Goal: Browse casually: Explore the website without a specific task or goal

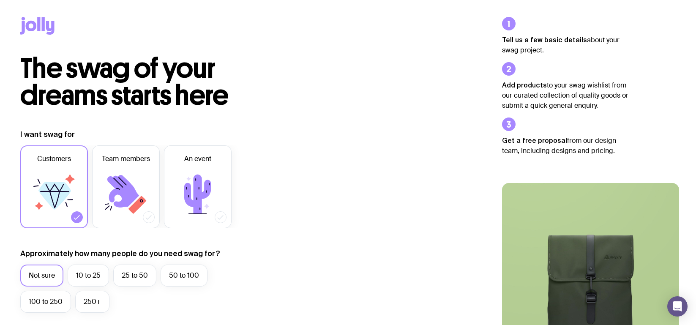
click at [32, 25] on icon at bounding box center [37, 26] width 34 height 18
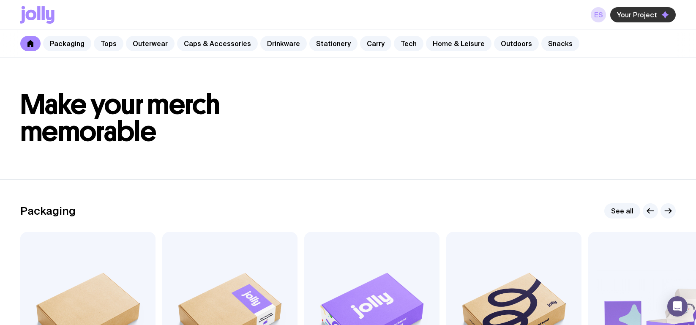
click at [630, 14] on span "Your Project" at bounding box center [637, 15] width 40 height 8
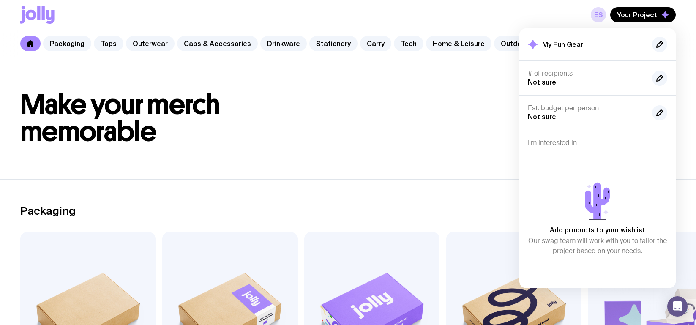
click at [383, 101] on h1 "Make your merch memorable" at bounding box center [347, 118] width 655 height 54
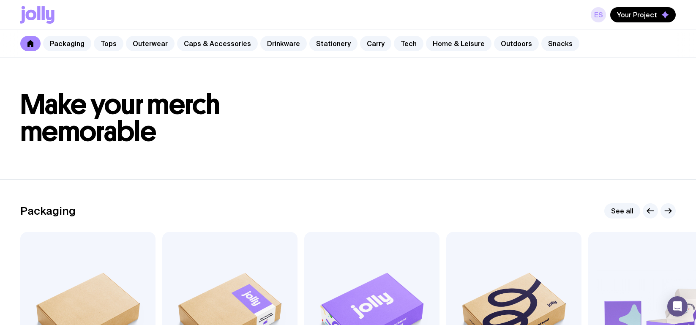
click at [598, 14] on link "ES" at bounding box center [598, 14] width 15 height 15
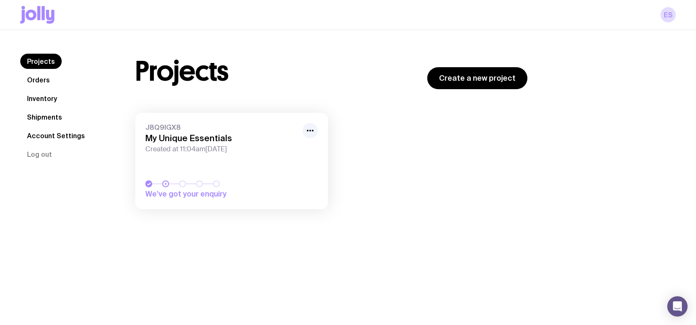
click at [37, 97] on link "Inventory" at bounding box center [42, 98] width 44 height 15
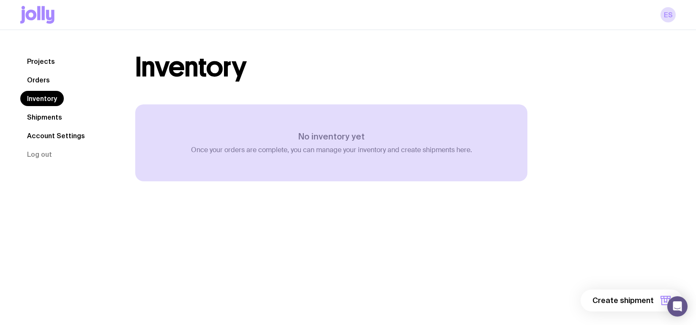
click at [44, 82] on link "Orders" at bounding box center [38, 79] width 36 height 15
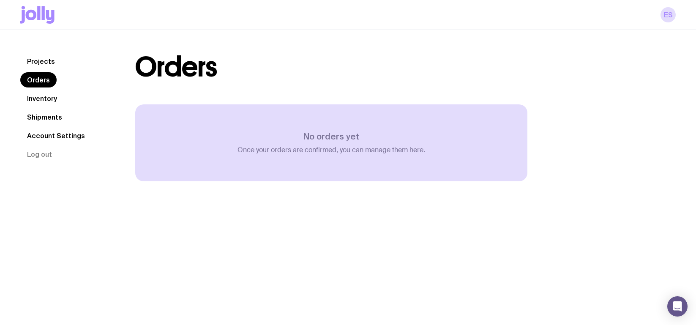
click at [39, 59] on link "Projects" at bounding box center [40, 61] width 41 height 15
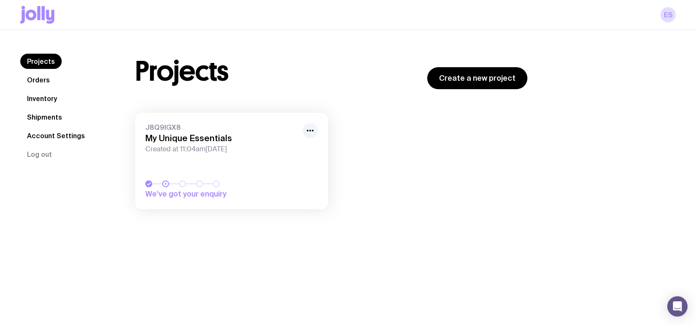
click at [226, 142] on h3 "My Unique Essentials" at bounding box center [221, 138] width 152 height 10
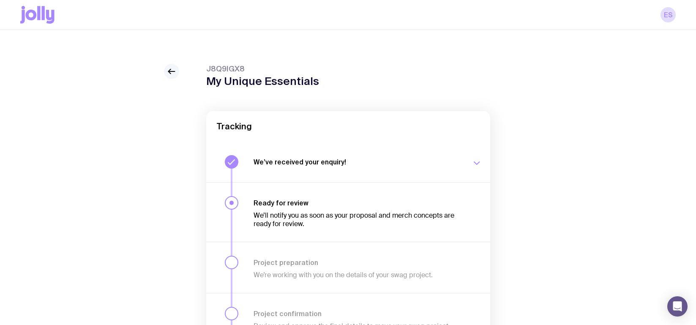
click at [169, 72] on icon at bounding box center [169, 71] width 2 height 5
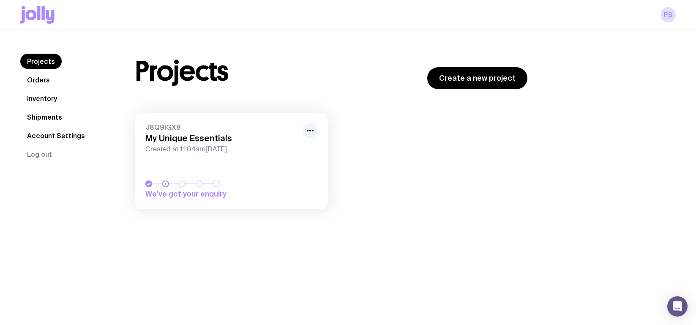
click at [187, 196] on span "We’ve got your enquiry" at bounding box center [204, 194] width 118 height 10
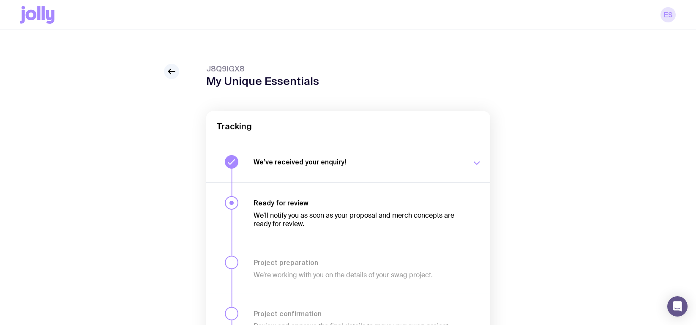
click at [664, 13] on link "ES" at bounding box center [667, 14] width 15 height 15
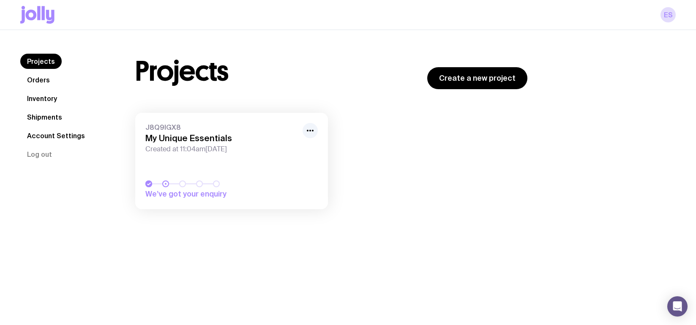
drag, startPoint x: 608, startPoint y: 125, endPoint x: 589, endPoint y: 164, distance: 42.9
click at [594, 158] on div "Projects Create a new project J8Q9IGX8 My Unique Essentials Created at 11:04am[…" at bounding box center [395, 136] width 561 height 164
click at [498, 72] on link "Create a new project" at bounding box center [477, 78] width 100 height 22
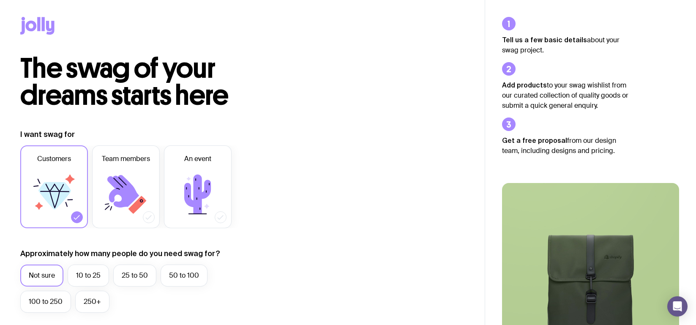
click at [30, 22] on icon at bounding box center [31, 26] width 11 height 11
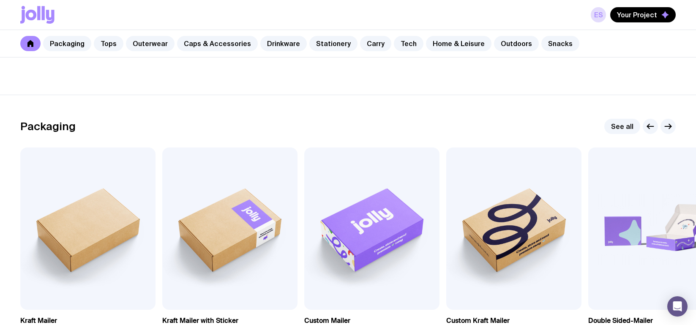
scroll to position [169, 0]
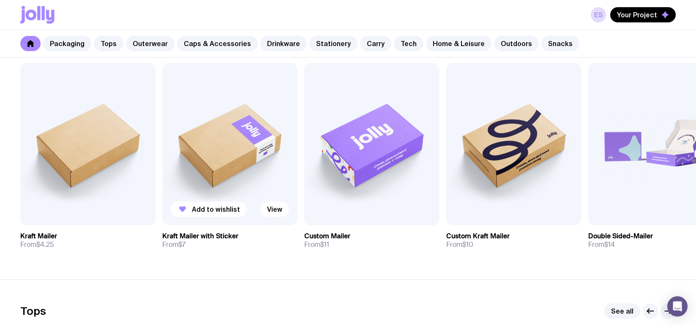
click at [226, 162] on img at bounding box center [229, 144] width 135 height 162
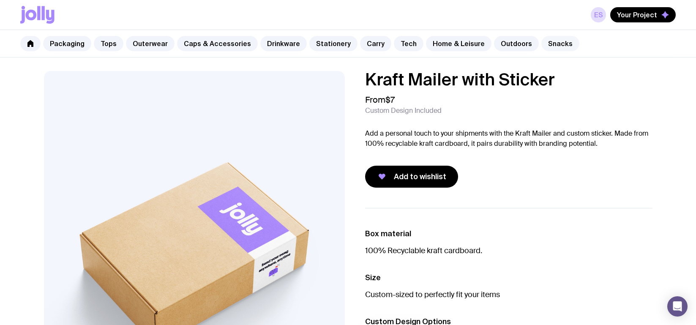
click at [542, 44] on link "Snacks" at bounding box center [560, 43] width 38 height 15
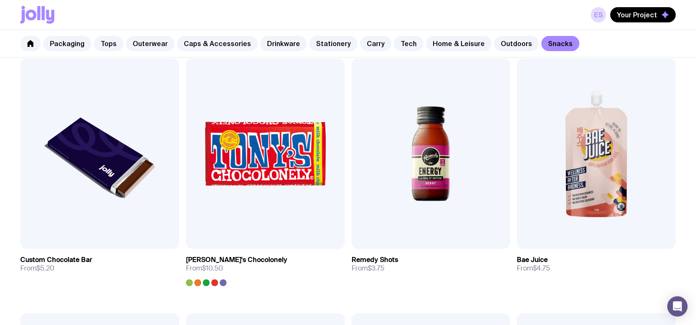
scroll to position [423, 0]
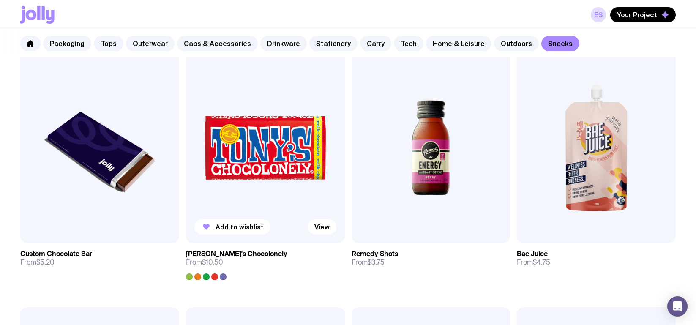
click at [251, 158] on img at bounding box center [265, 147] width 159 height 191
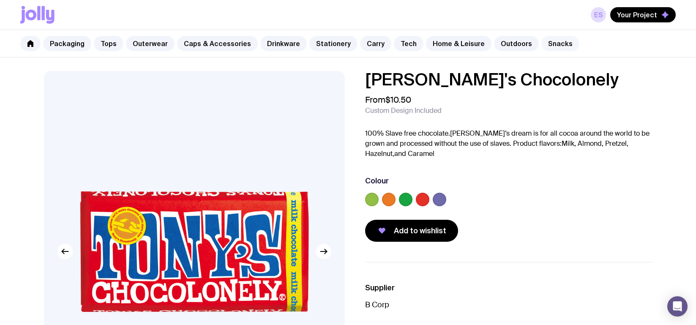
click at [542, 41] on link "Snacks" at bounding box center [560, 43] width 38 height 15
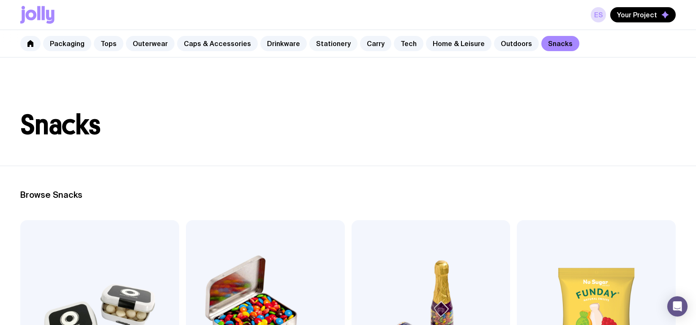
click at [321, 46] on link "Stationery" at bounding box center [333, 43] width 48 height 15
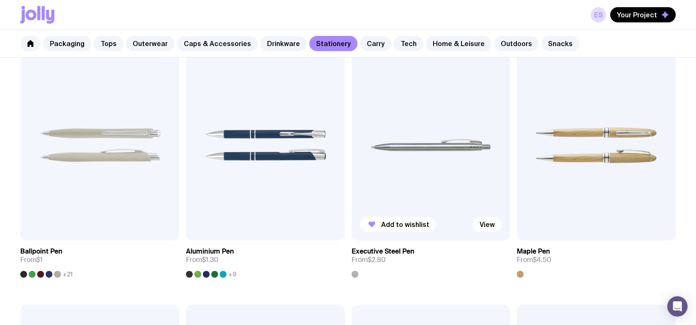
scroll to position [169, 0]
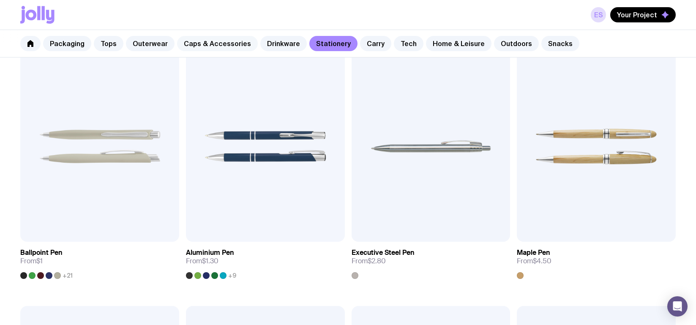
click at [215, 46] on link "Caps & Accessories" at bounding box center [217, 43] width 81 height 15
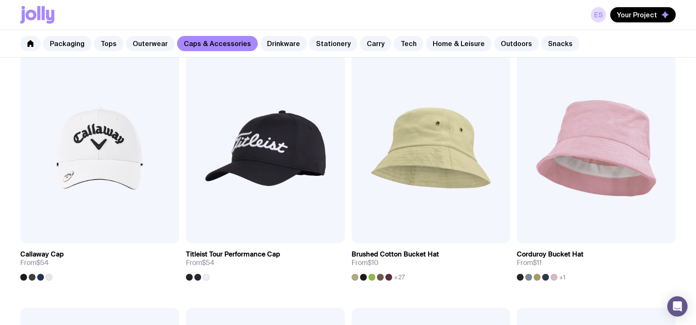
scroll to position [549, 0]
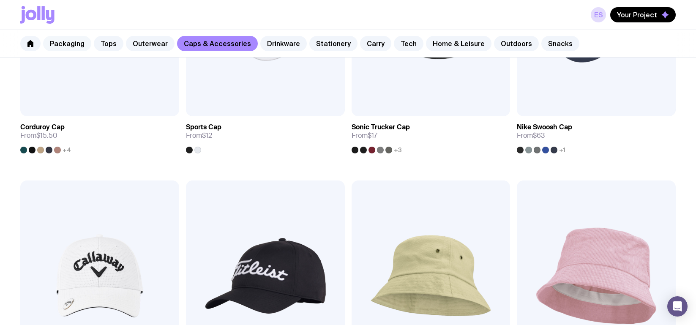
click at [77, 47] on link "Packaging" at bounding box center [67, 43] width 48 height 15
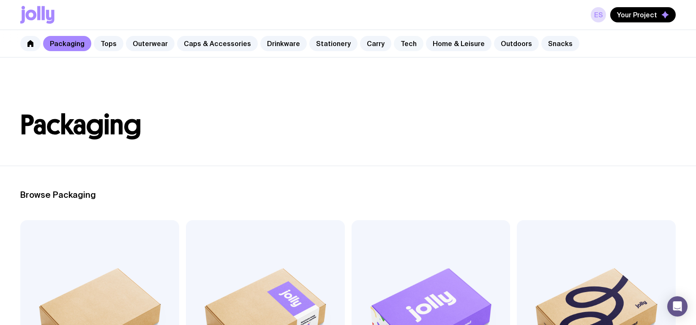
click at [394, 45] on link "Tech" at bounding box center [409, 43] width 30 height 15
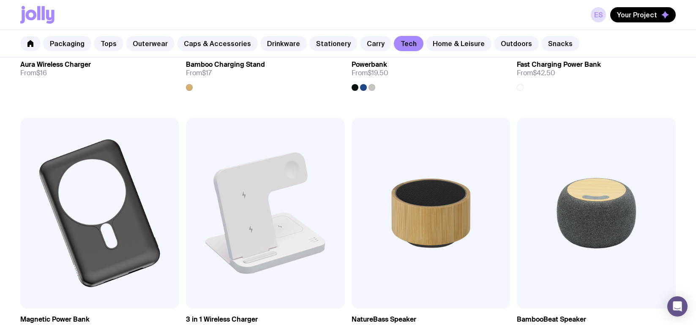
scroll to position [507, 0]
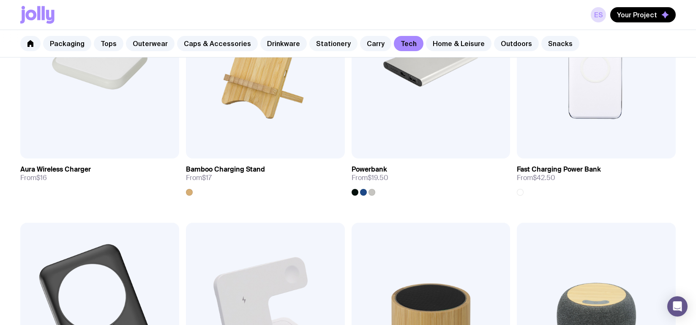
click at [326, 41] on link "Stationery" at bounding box center [333, 43] width 48 height 15
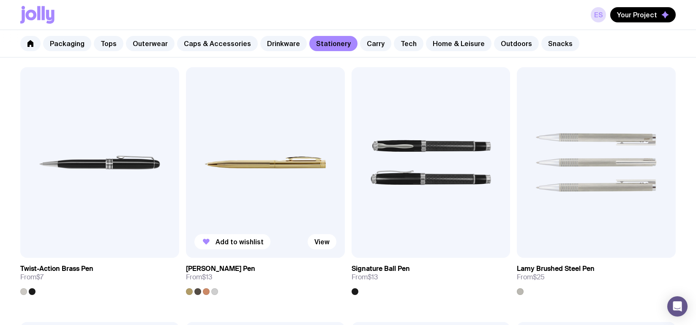
scroll to position [423, 0]
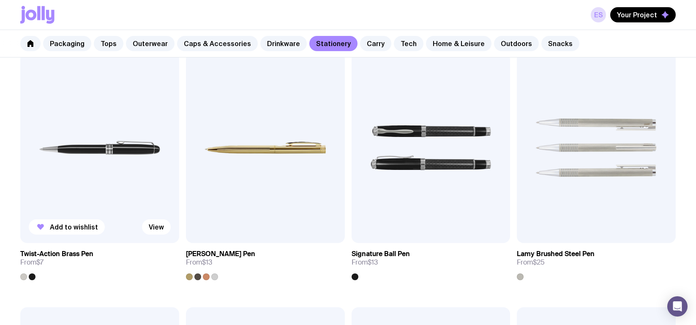
click at [23, 278] on div at bounding box center [23, 276] width 7 height 7
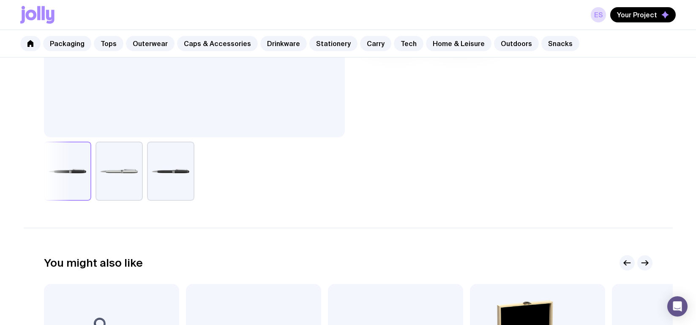
scroll to position [296, 0]
click at [129, 181] on button "button" at bounding box center [119, 169] width 47 height 59
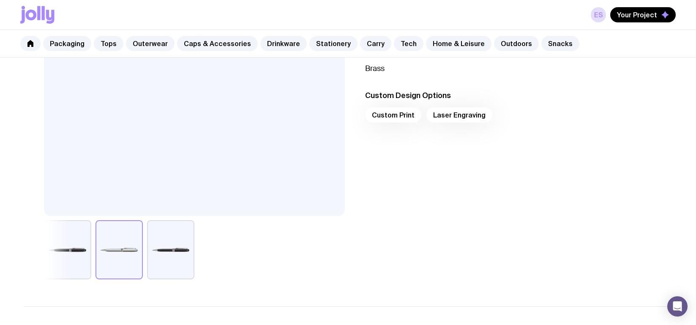
scroll to position [211, 0]
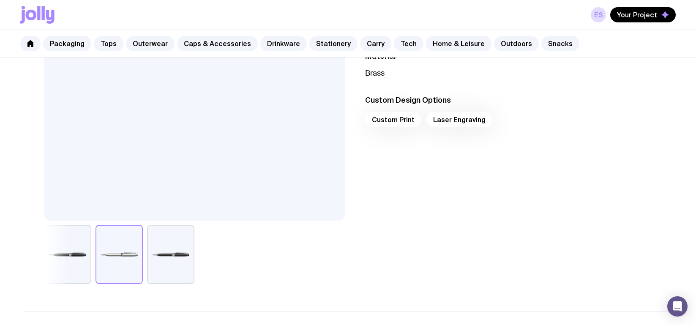
click at [70, 268] on button "button" at bounding box center [67, 254] width 47 height 59
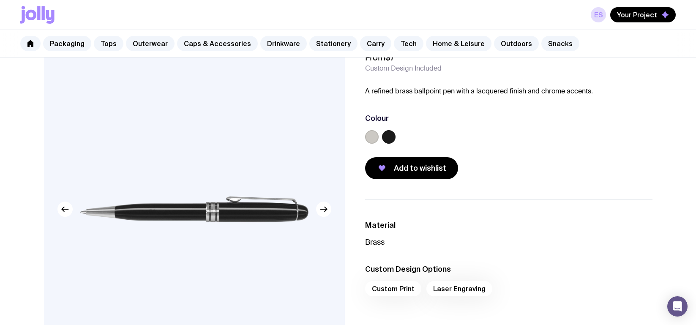
scroll to position [0, 0]
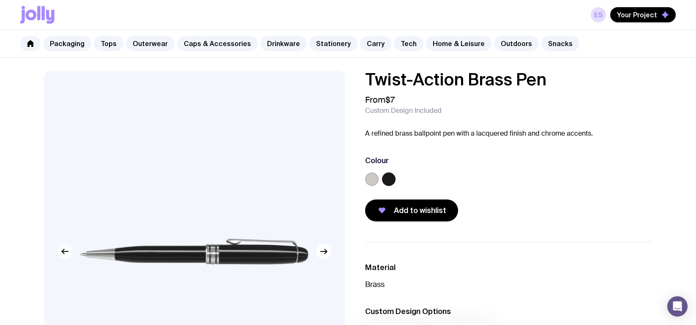
click at [61, 254] on icon "button" at bounding box center [65, 251] width 10 height 10
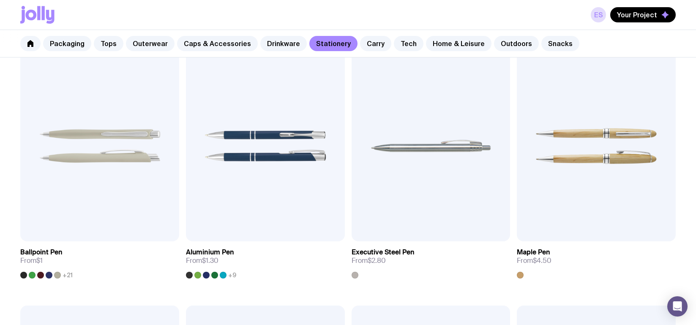
scroll to position [169, 0]
click at [400, 43] on link "Tech" at bounding box center [409, 43] width 30 height 15
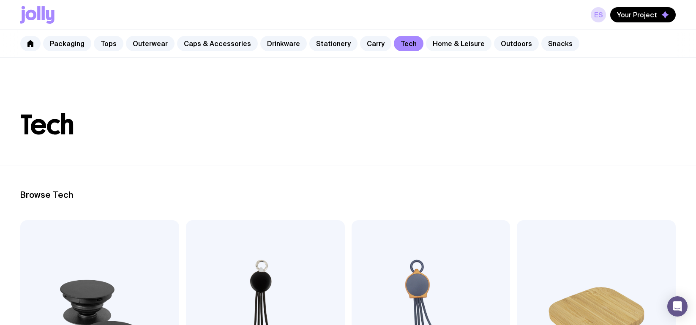
click at [444, 41] on link "Home & Leisure" at bounding box center [458, 43] width 65 height 15
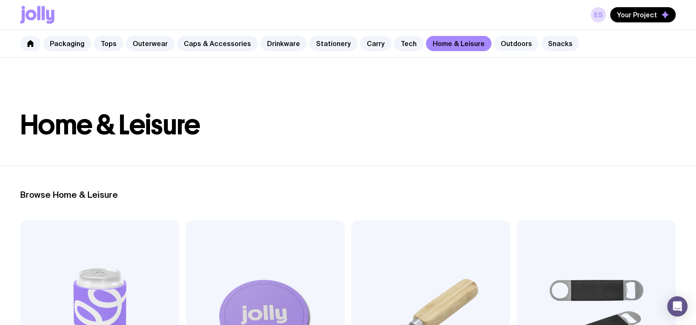
click at [498, 44] on link "Outdoors" at bounding box center [516, 43] width 45 height 15
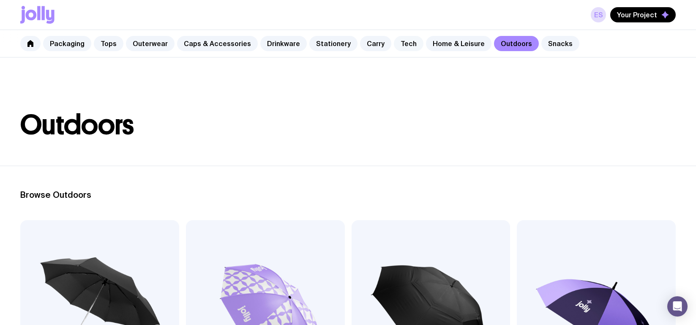
click at [394, 45] on link "Tech" at bounding box center [409, 43] width 30 height 15
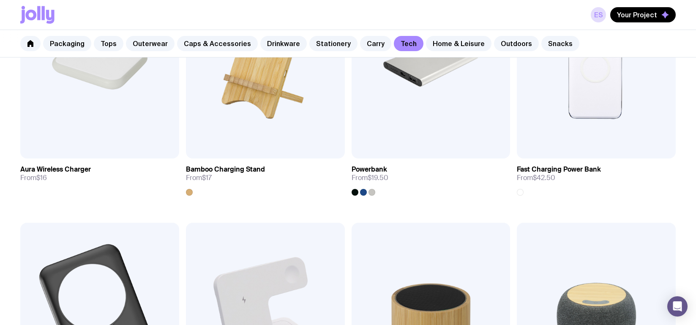
scroll to position [211, 0]
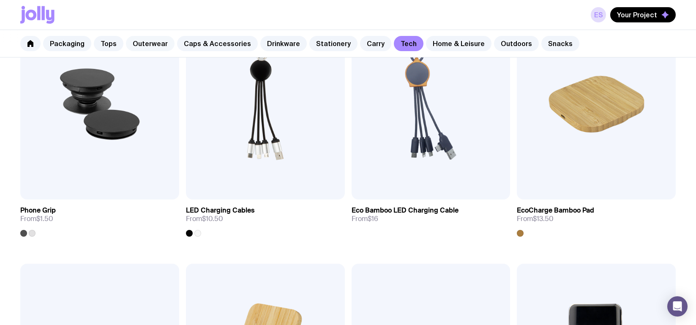
click at [156, 44] on link "Outerwear" at bounding box center [150, 43] width 49 height 15
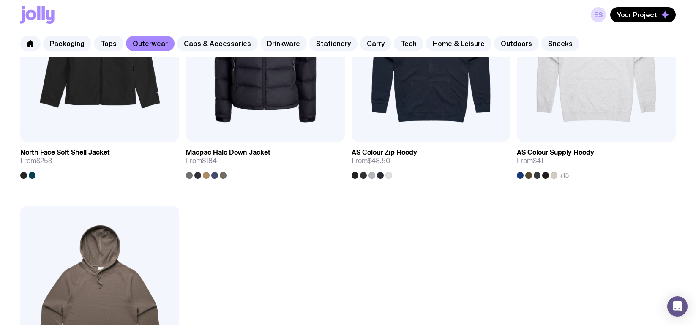
scroll to position [1287, 0]
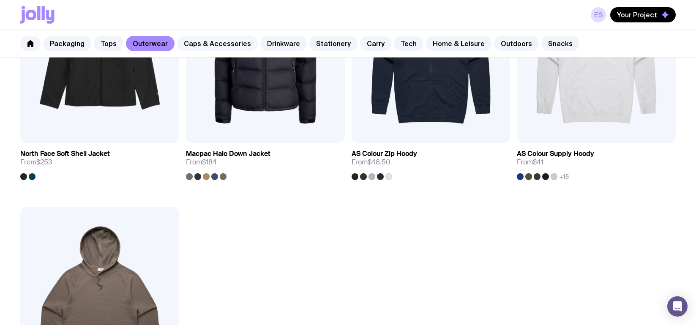
click at [194, 47] on link "Caps & Accessories" at bounding box center [217, 43] width 81 height 15
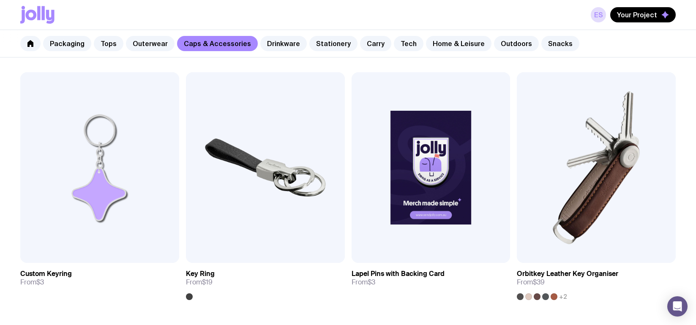
scroll to position [1540, 0]
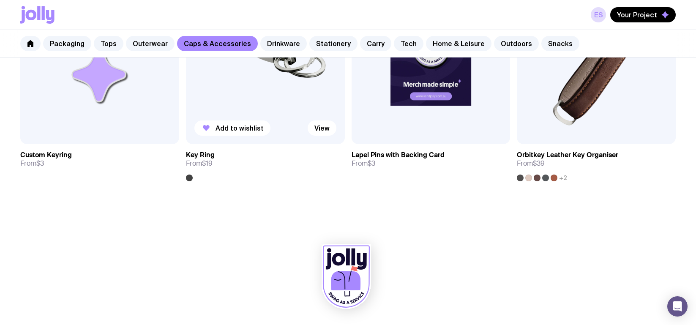
click at [274, 100] on img at bounding box center [265, 49] width 159 height 191
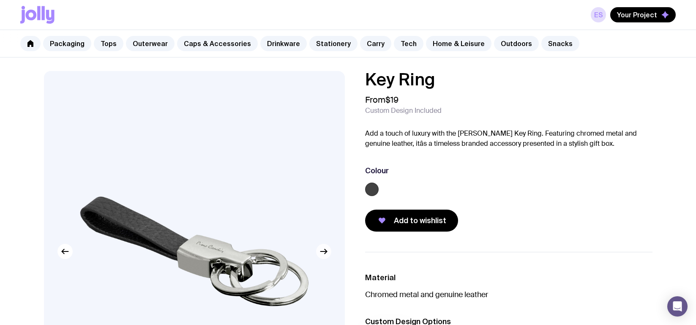
click at [322, 254] on icon "button" at bounding box center [324, 251] width 10 height 10
click at [322, 253] on icon "button" at bounding box center [324, 251] width 10 height 10
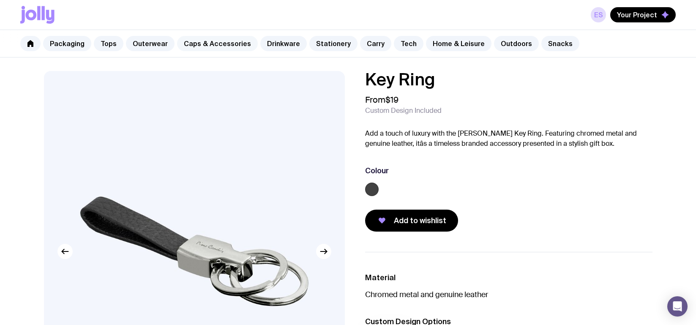
click at [213, 44] on link "Caps & Accessories" at bounding box center [217, 43] width 81 height 15
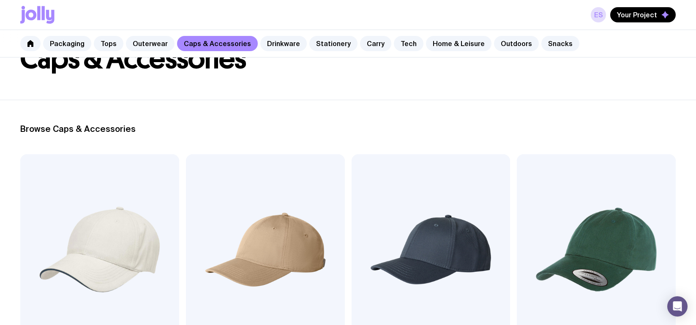
scroll to position [169, 0]
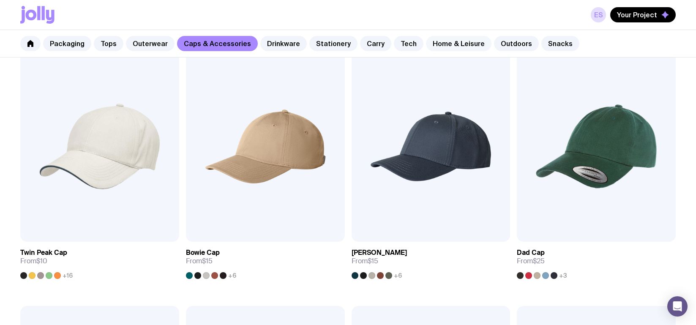
click at [446, 45] on link "Home & Leisure" at bounding box center [458, 43] width 65 height 15
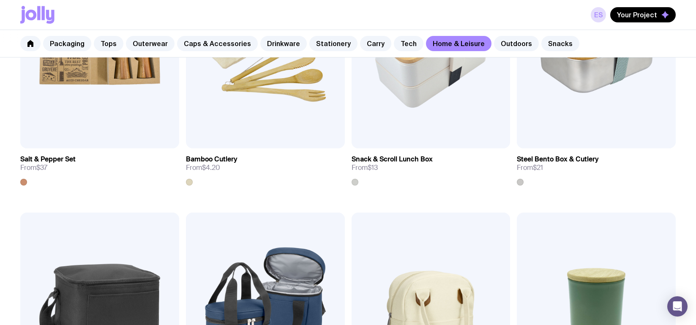
scroll to position [909, 0]
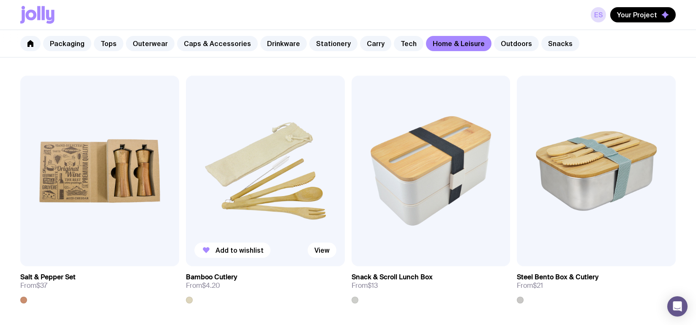
click at [273, 182] on img at bounding box center [265, 171] width 159 height 191
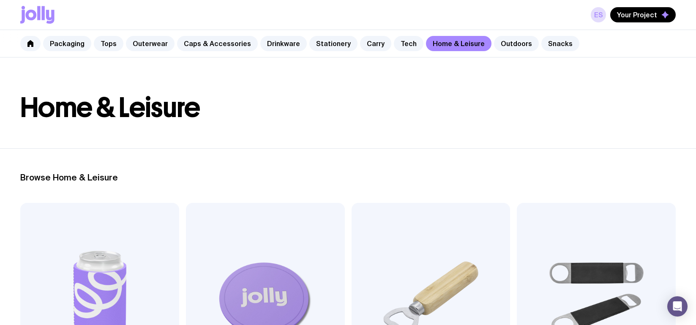
scroll to position [16, 0]
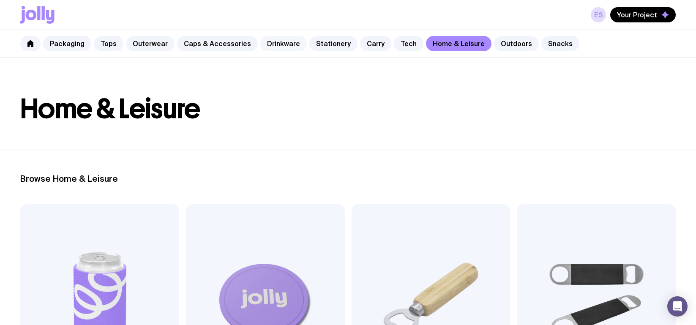
click at [272, 47] on link "Drinkware" at bounding box center [283, 43] width 46 height 15
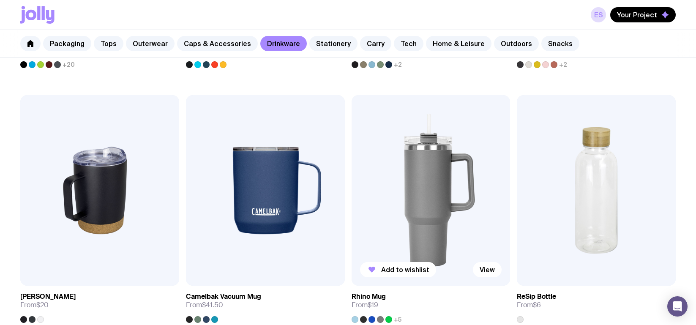
scroll to position [634, 0]
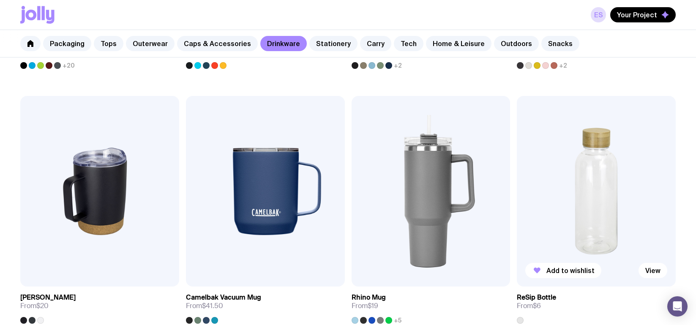
click at [604, 193] on img at bounding box center [596, 191] width 159 height 191
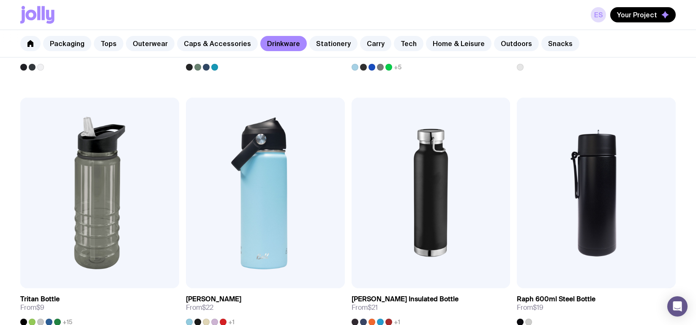
scroll to position [882, 0]
